Goal: Task Accomplishment & Management: Manage account settings

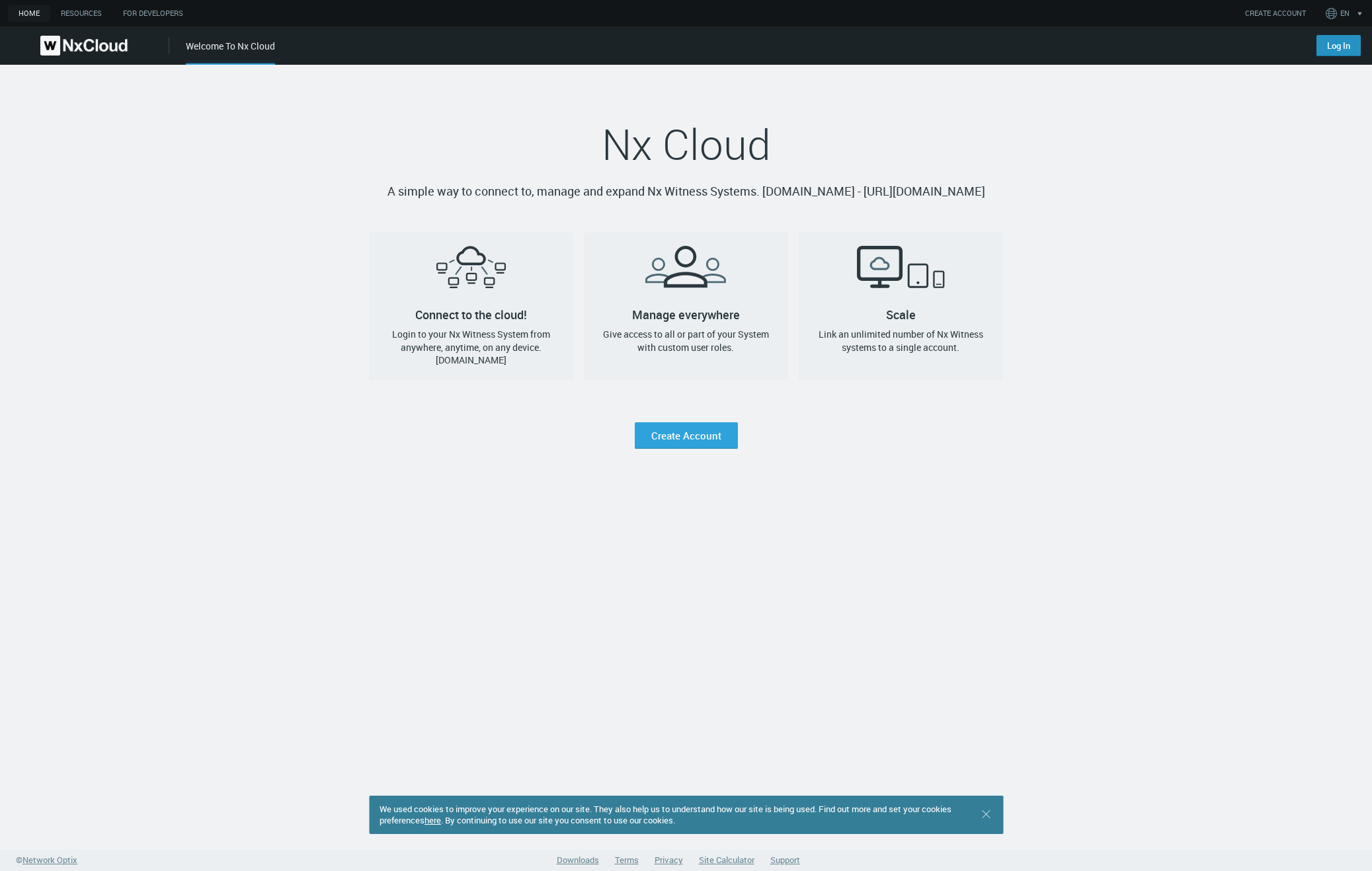
click at [1334, 52] on link "Log In" at bounding box center [1337, 46] width 44 height 21
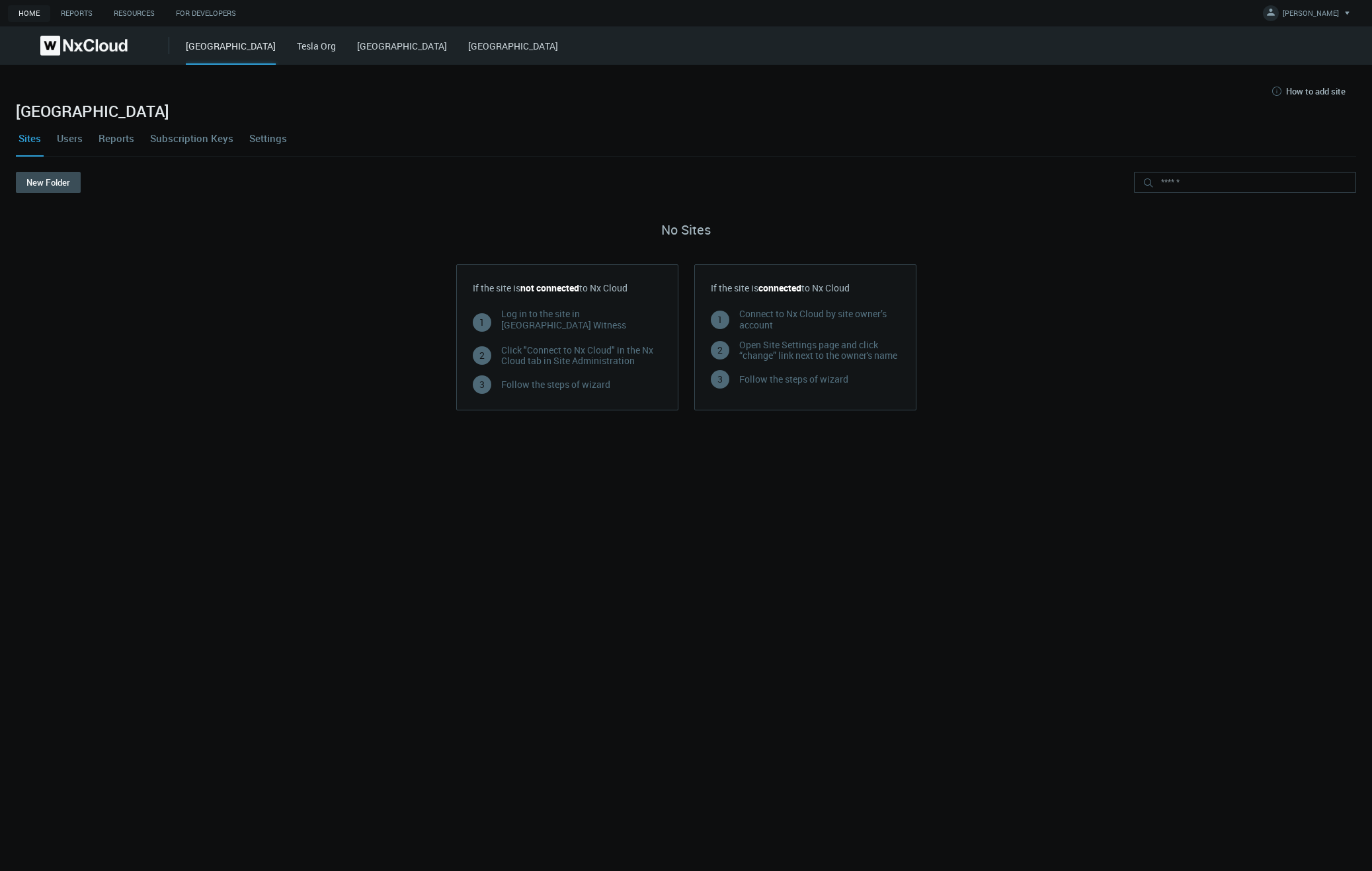
click at [70, 139] on link "Users" at bounding box center [69, 138] width 31 height 35
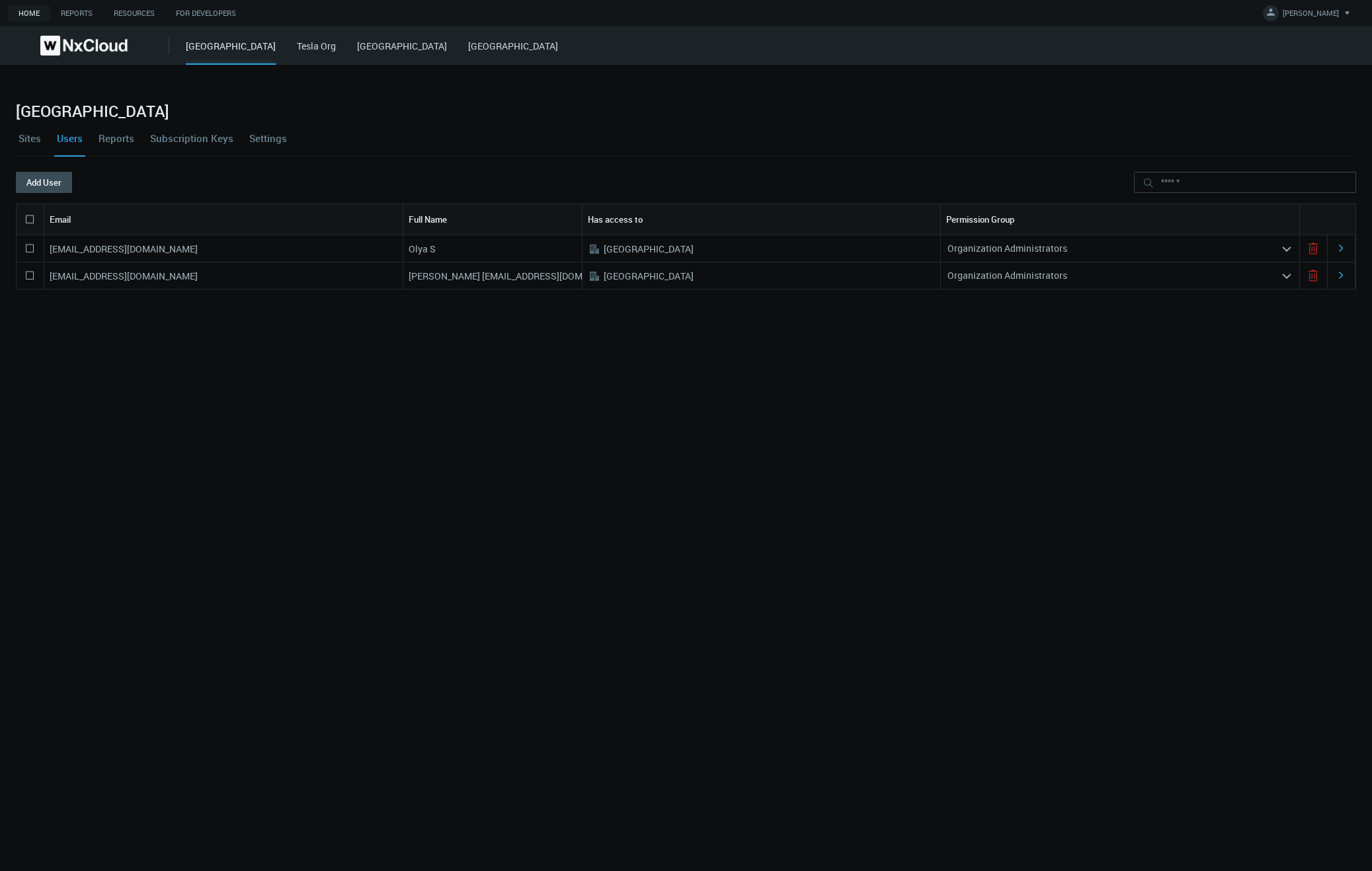
click at [1315, 256] on icon at bounding box center [1312, 248] width 16 height 16
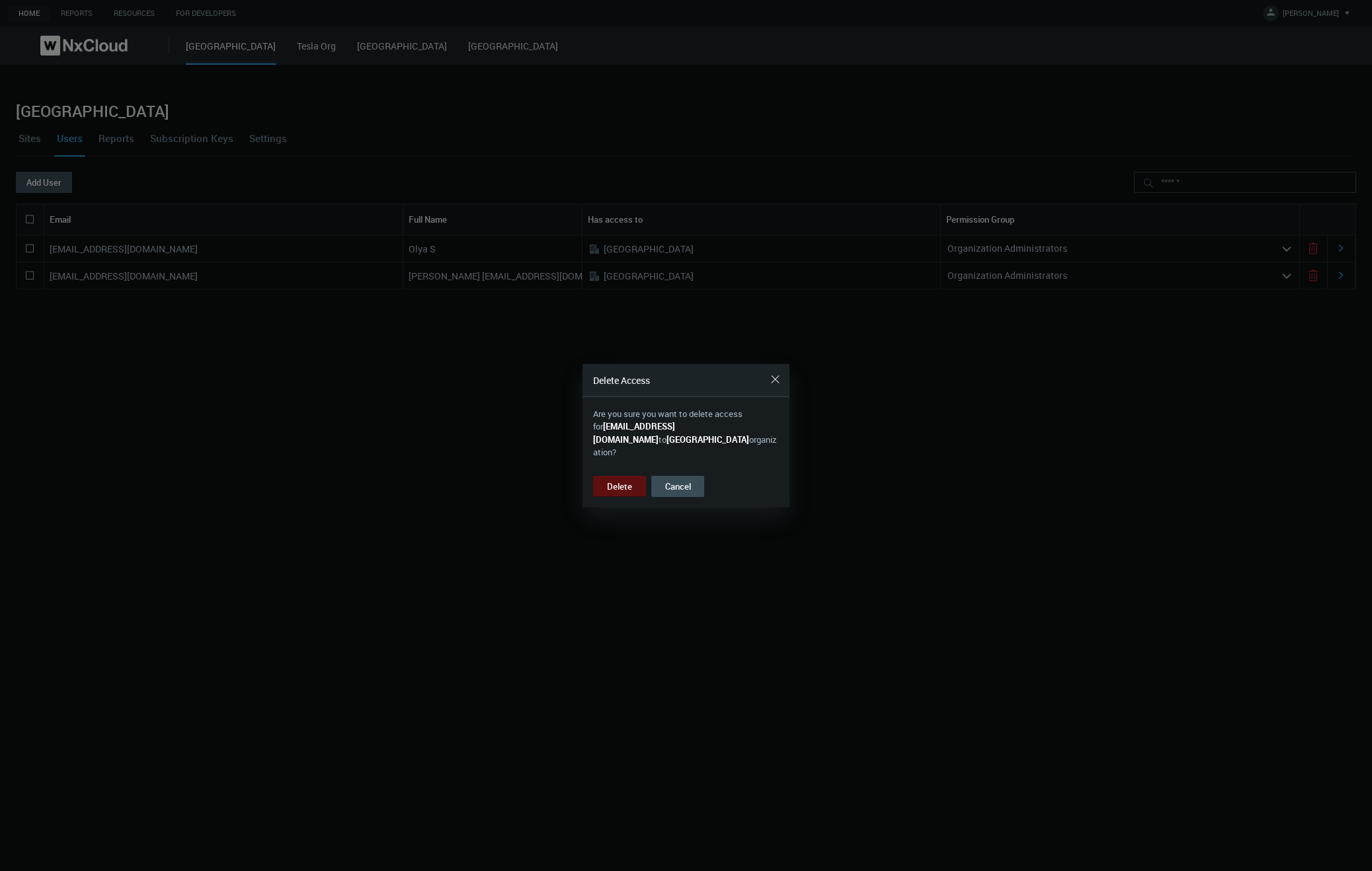
click at [630, 476] on button "Delete" at bounding box center [619, 486] width 53 height 21
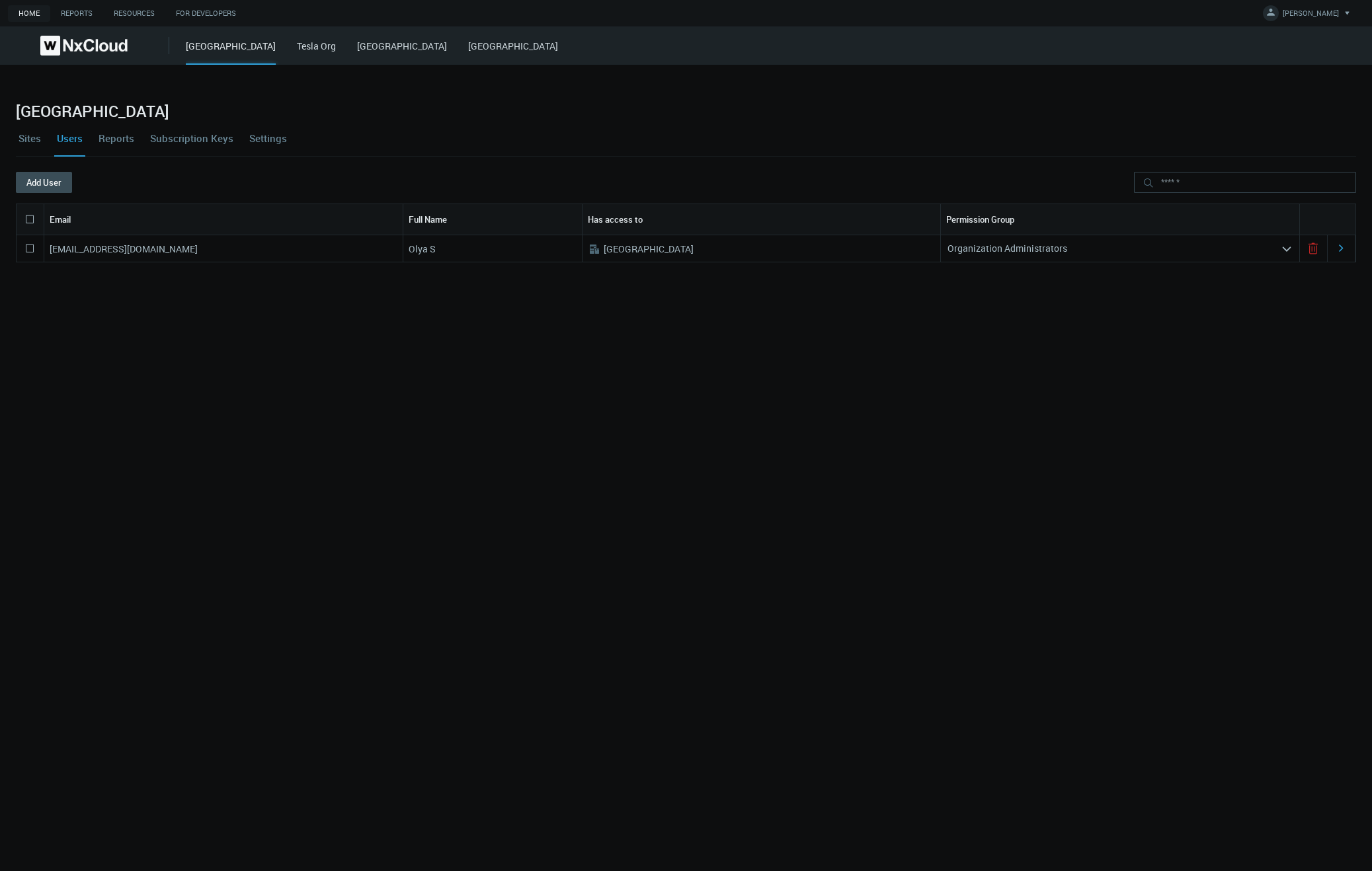
click at [277, 135] on link "Settings" at bounding box center [268, 138] width 43 height 35
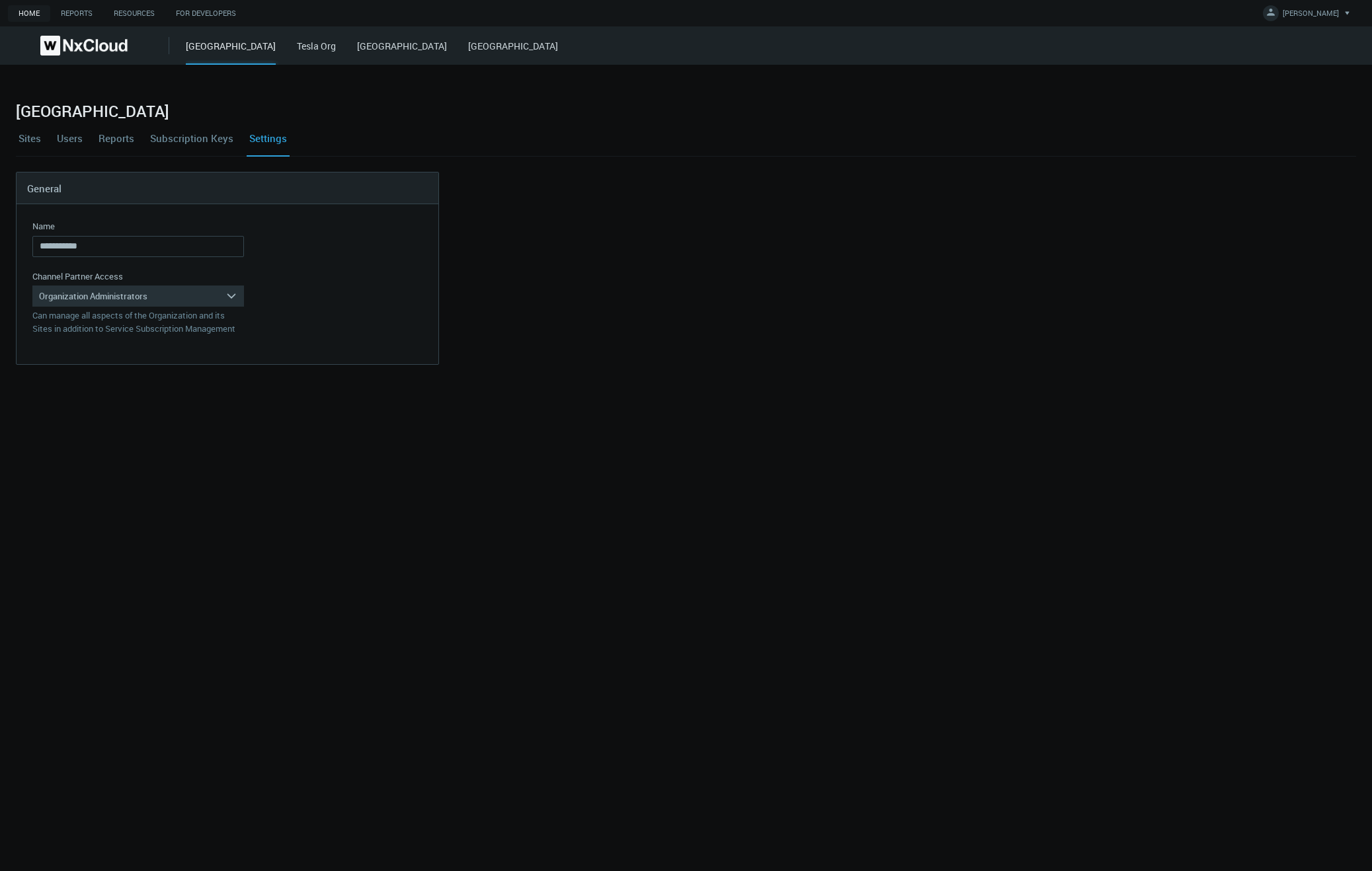
click at [73, 135] on link "Users" at bounding box center [69, 138] width 31 height 35
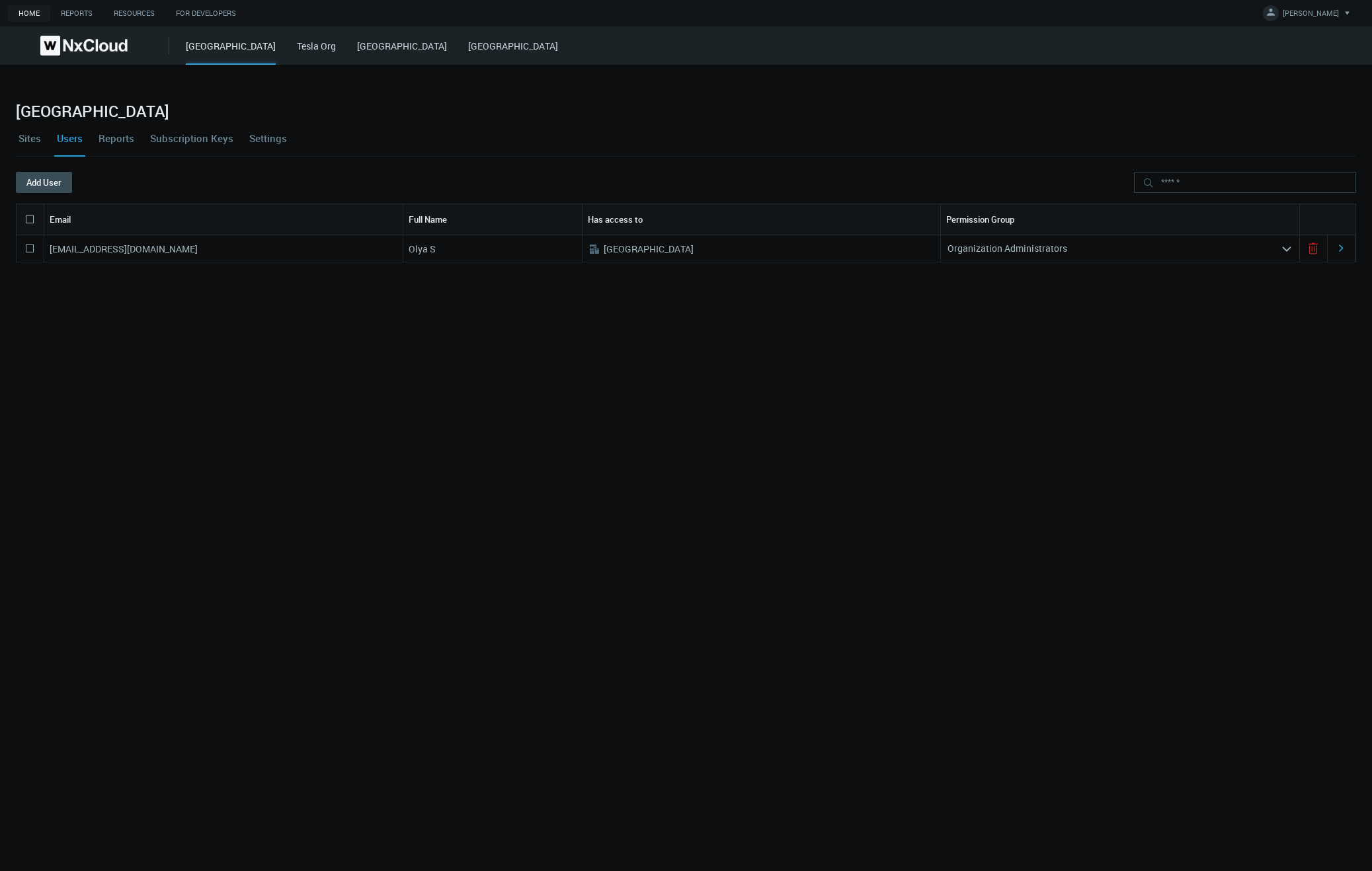
click at [257, 141] on link "Settings" at bounding box center [268, 138] width 43 height 35
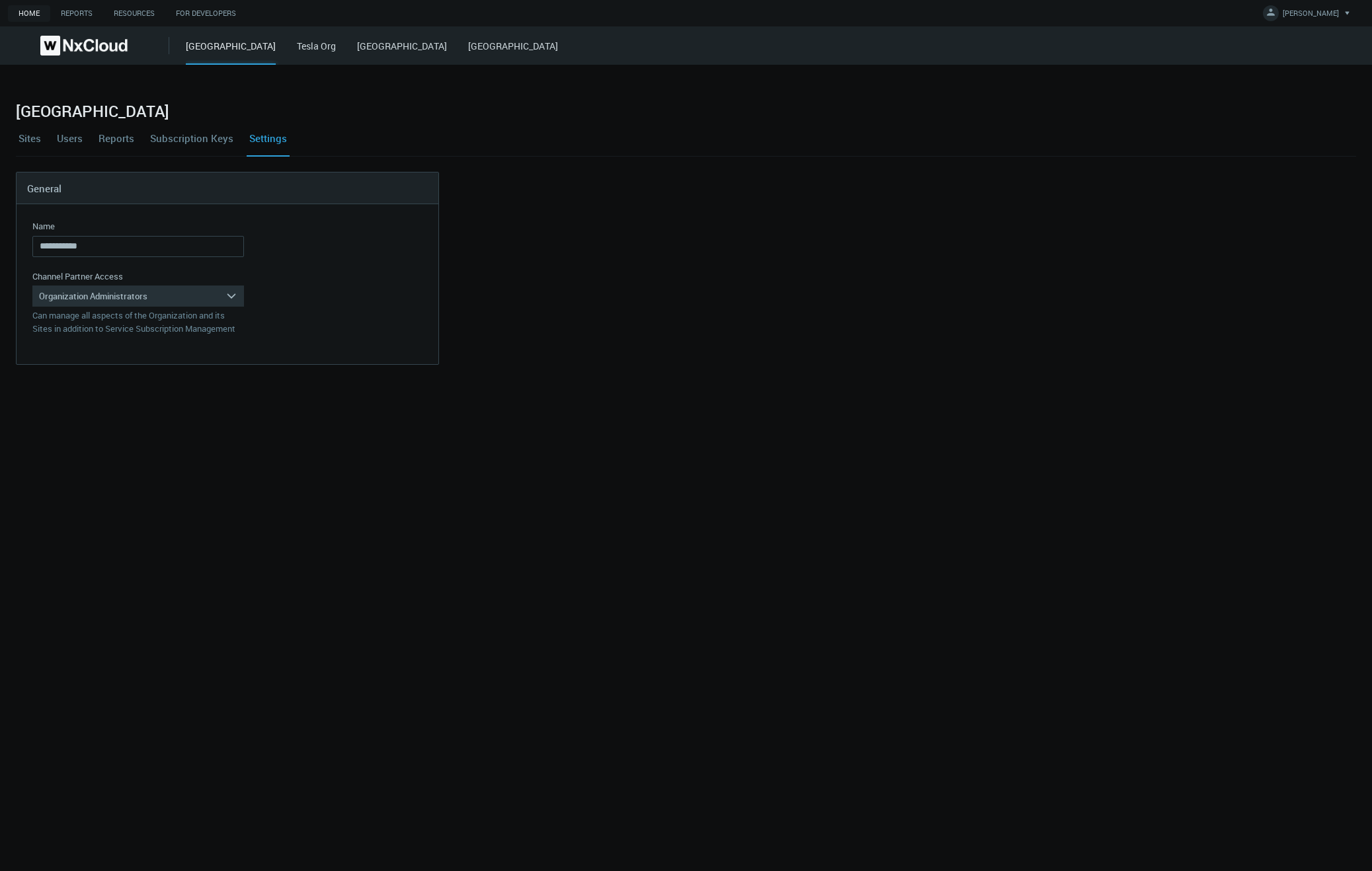
click at [76, 142] on link "Users" at bounding box center [69, 138] width 31 height 35
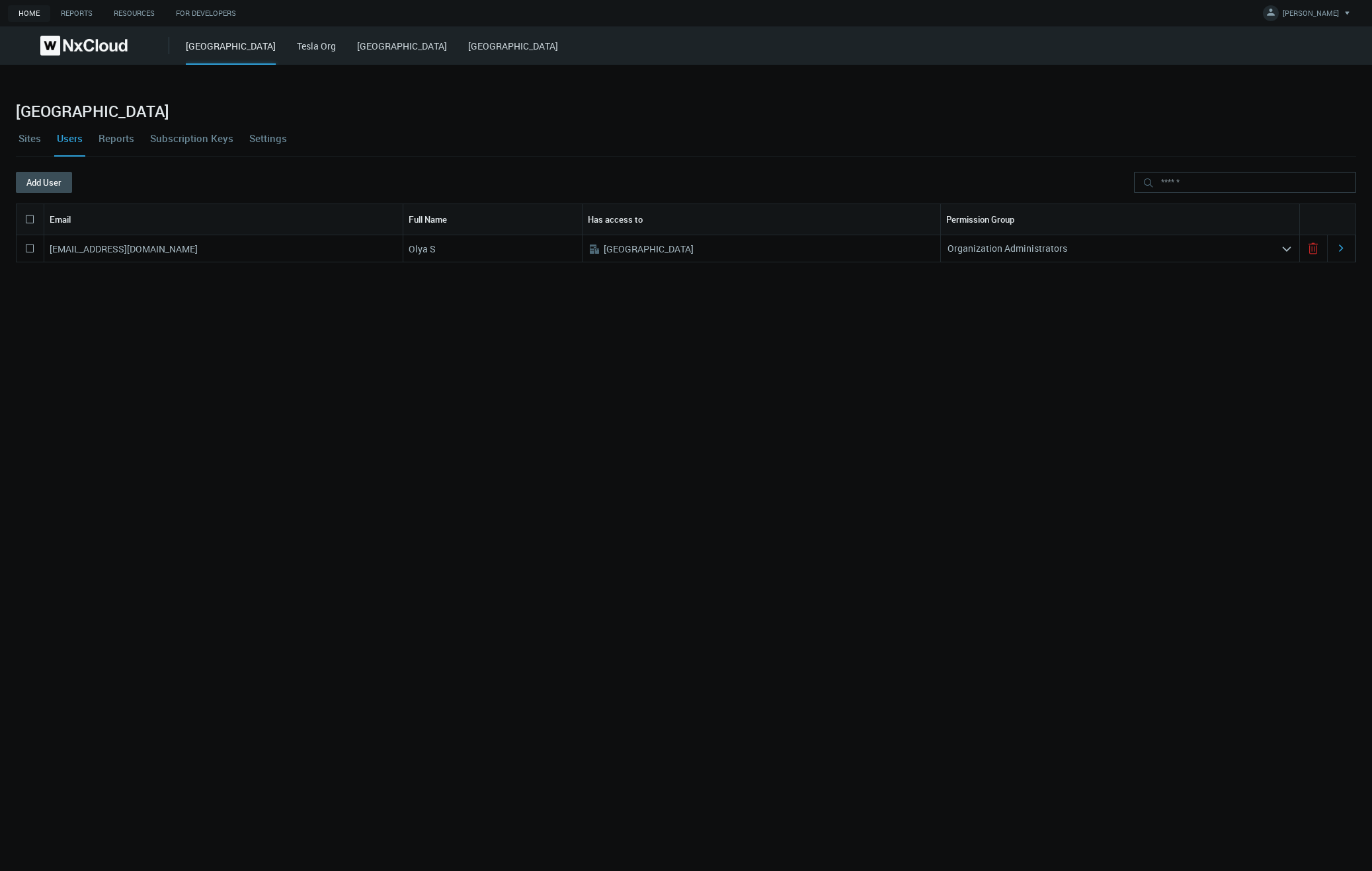
click at [1313, 251] on icon at bounding box center [1312, 248] width 16 height 16
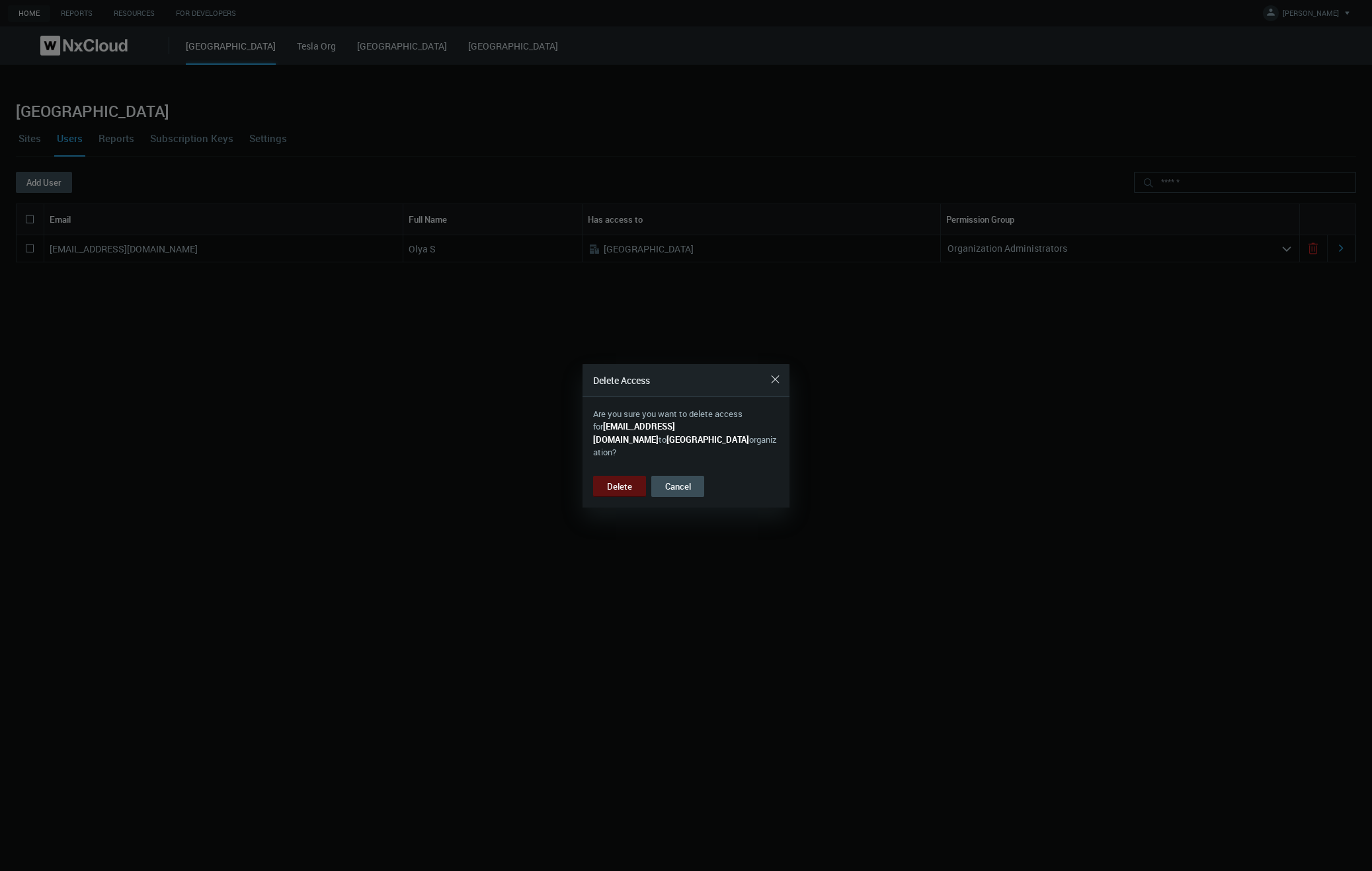
click at [632, 478] on button "Delete" at bounding box center [619, 486] width 53 height 21
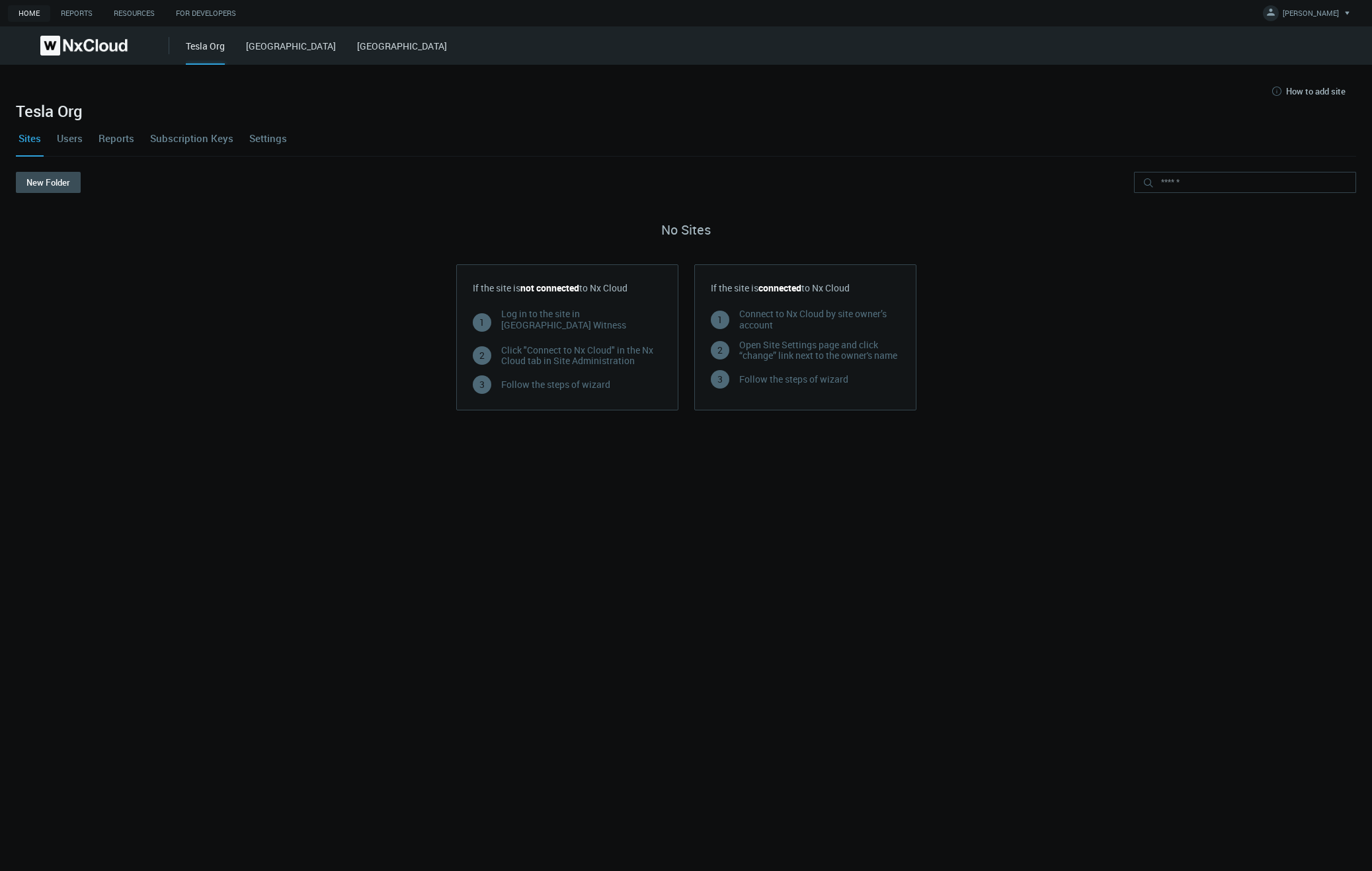
click at [746, 555] on nx-org-cards-container "New Folder No Sites If the site is not connected to Nx Cloud 1 Log in to the si…" at bounding box center [686, 513] width 1340 height 684
